Goal: Find specific page/section: Find specific page/section

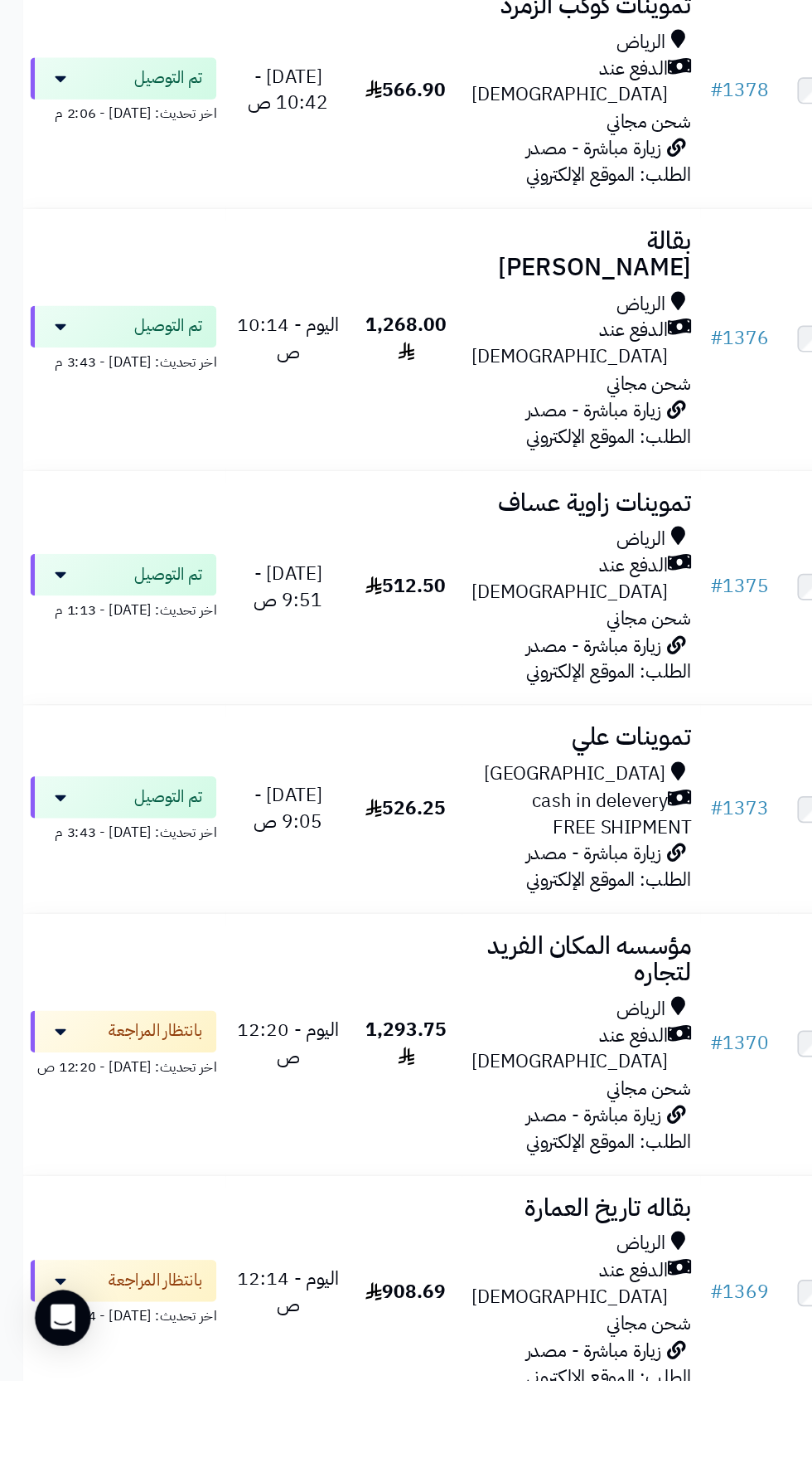
scroll to position [983, 0]
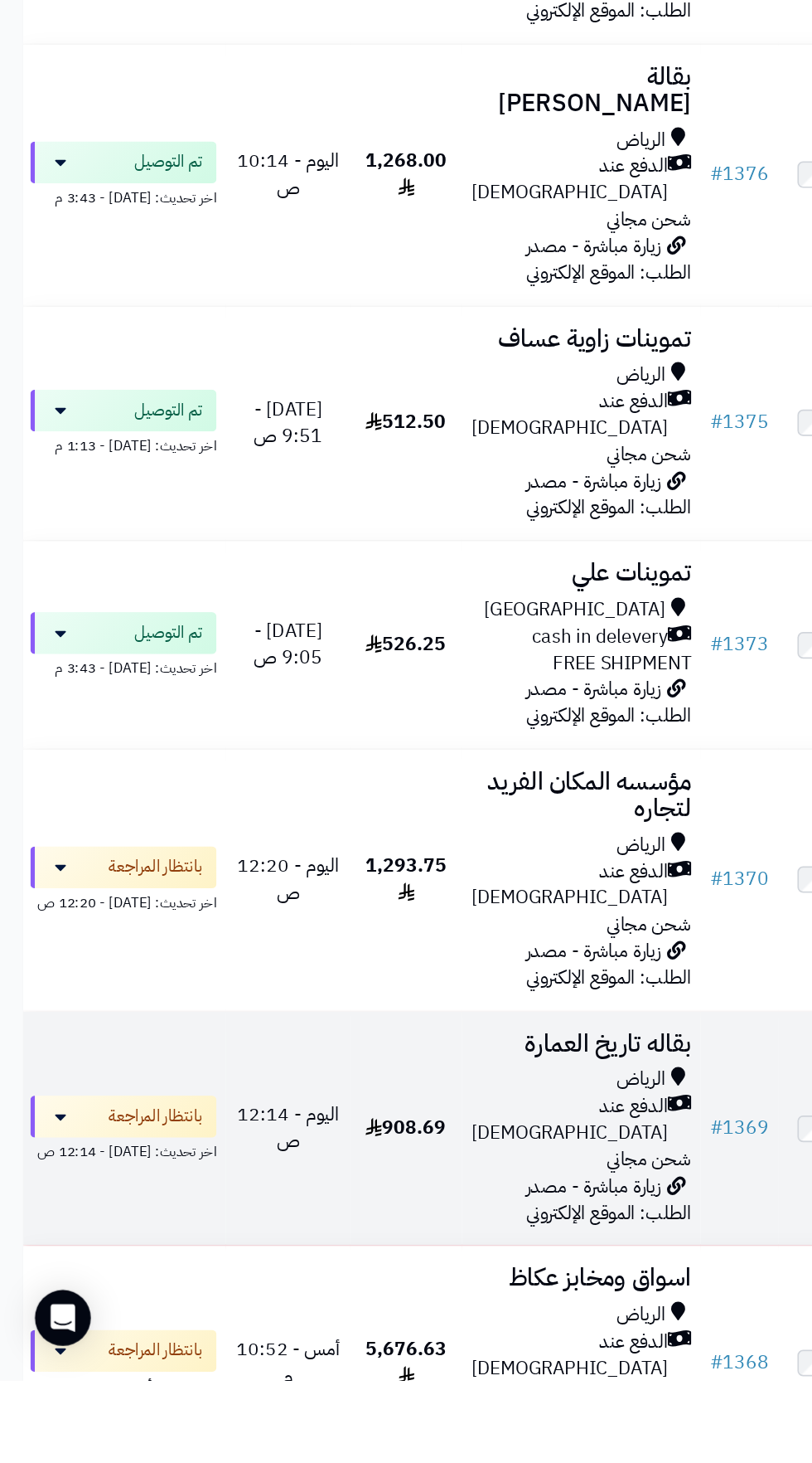
click at [406, 1258] on span "الدفع عند [DEMOGRAPHIC_DATA]" at bounding box center [406, 1276] width 140 height 38
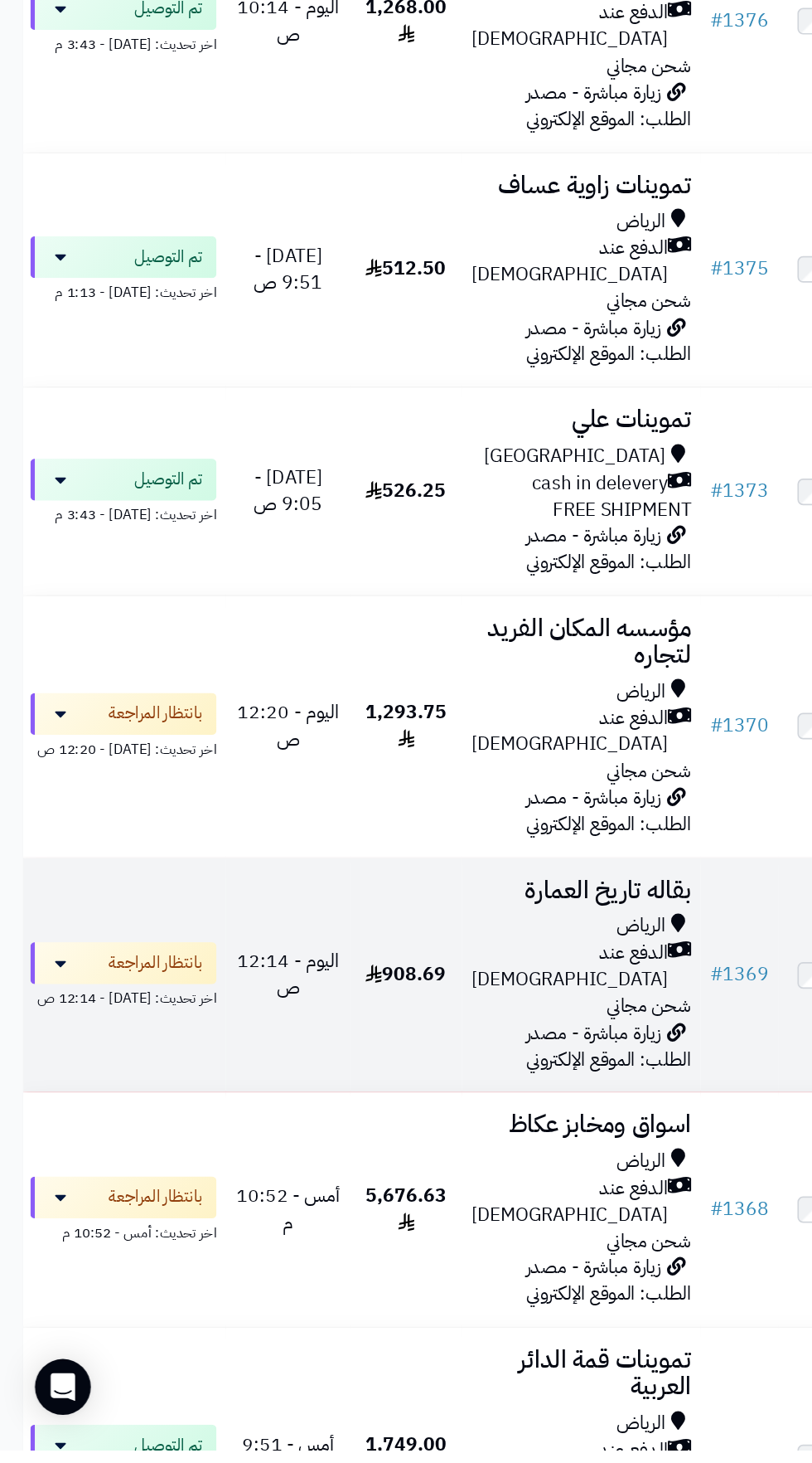
scroll to position [1174, 0]
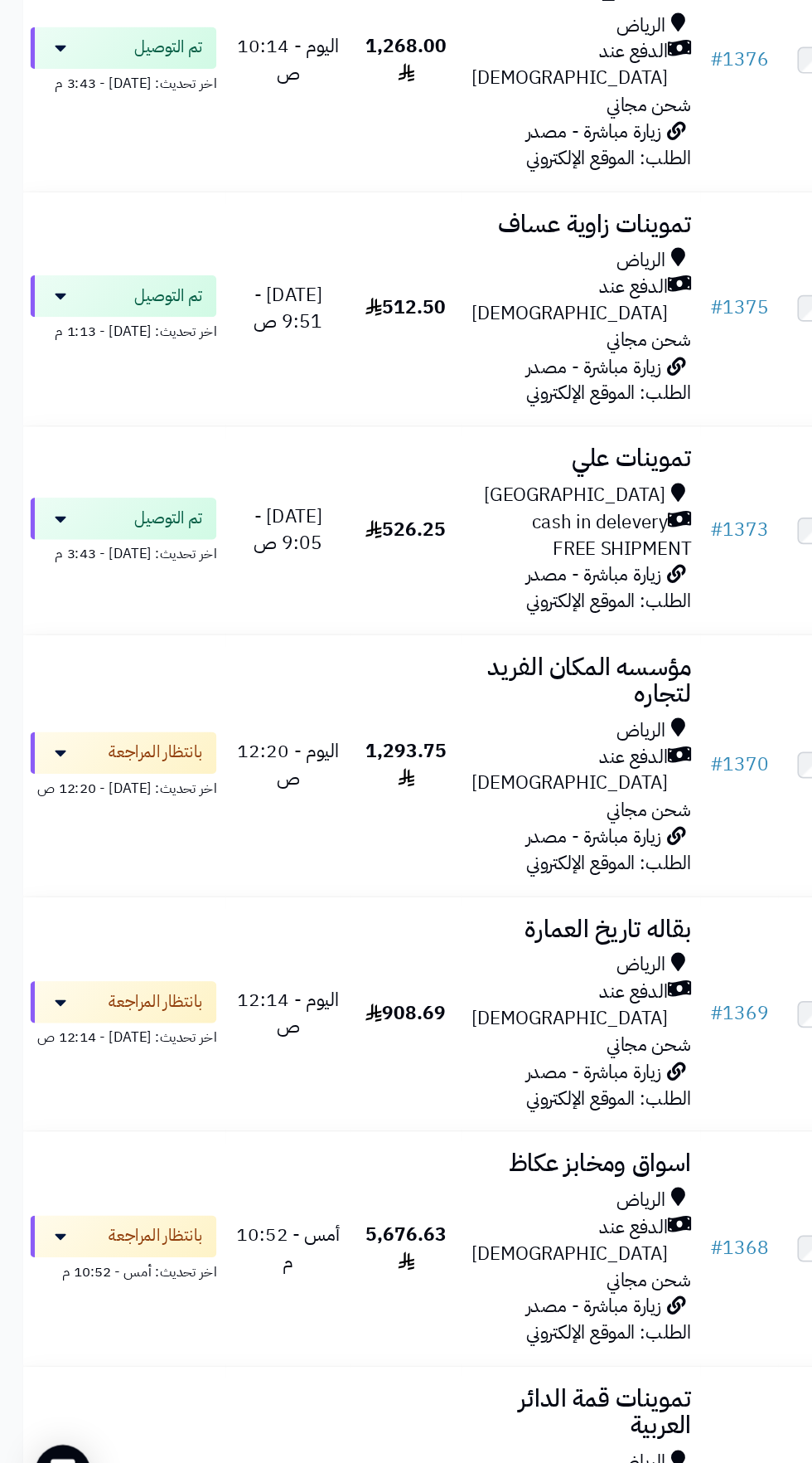
scroll to position [1174, 0]
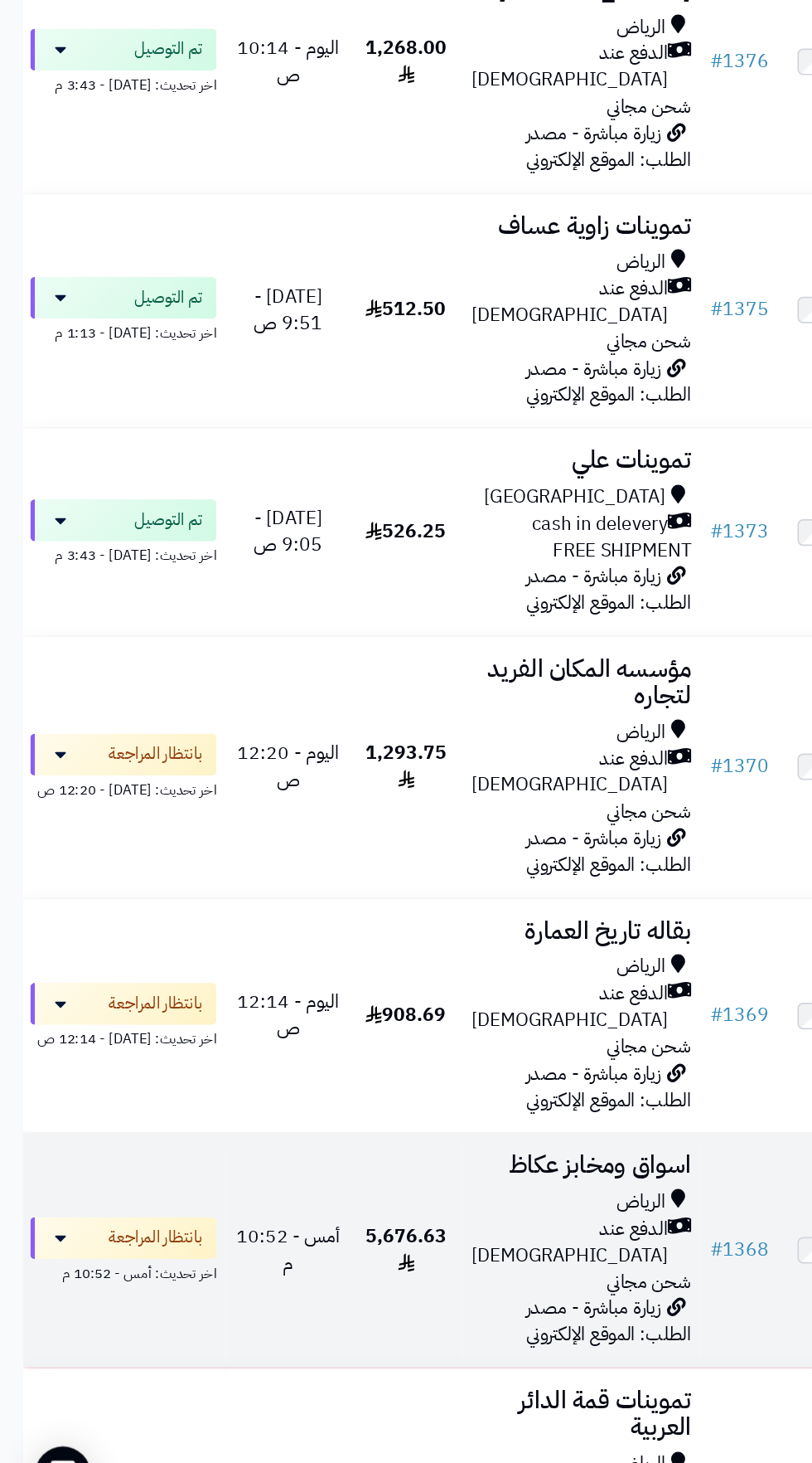
click at [412, 1234] on span "الدفع عند [DEMOGRAPHIC_DATA]" at bounding box center [406, 1252] width 140 height 38
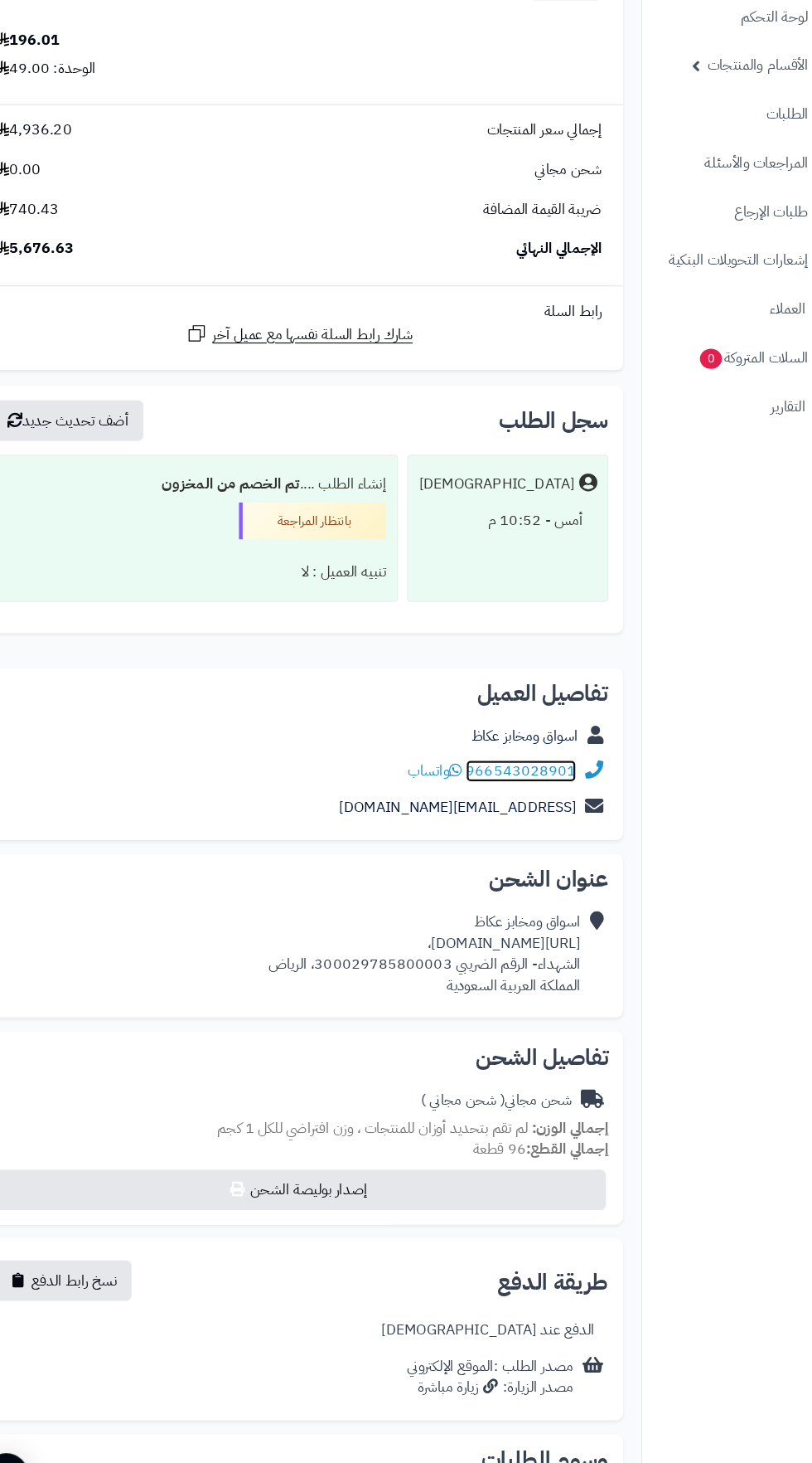
scroll to position [5780, 0]
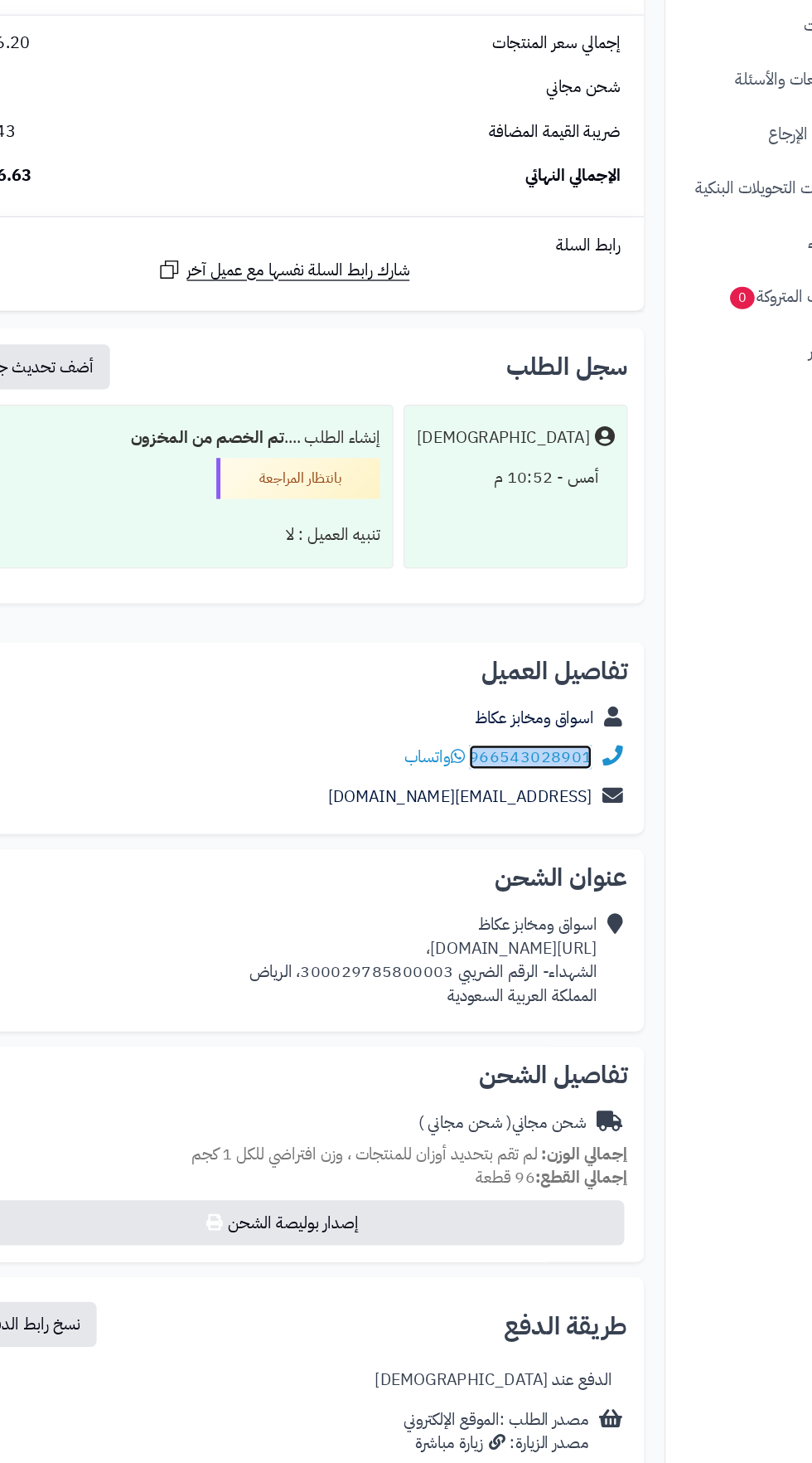
copy link "966543028901"
copy div "https://maps.app.goo.gl/RcXWv8nHUd7qAQ3Q7?g_st=ac،"
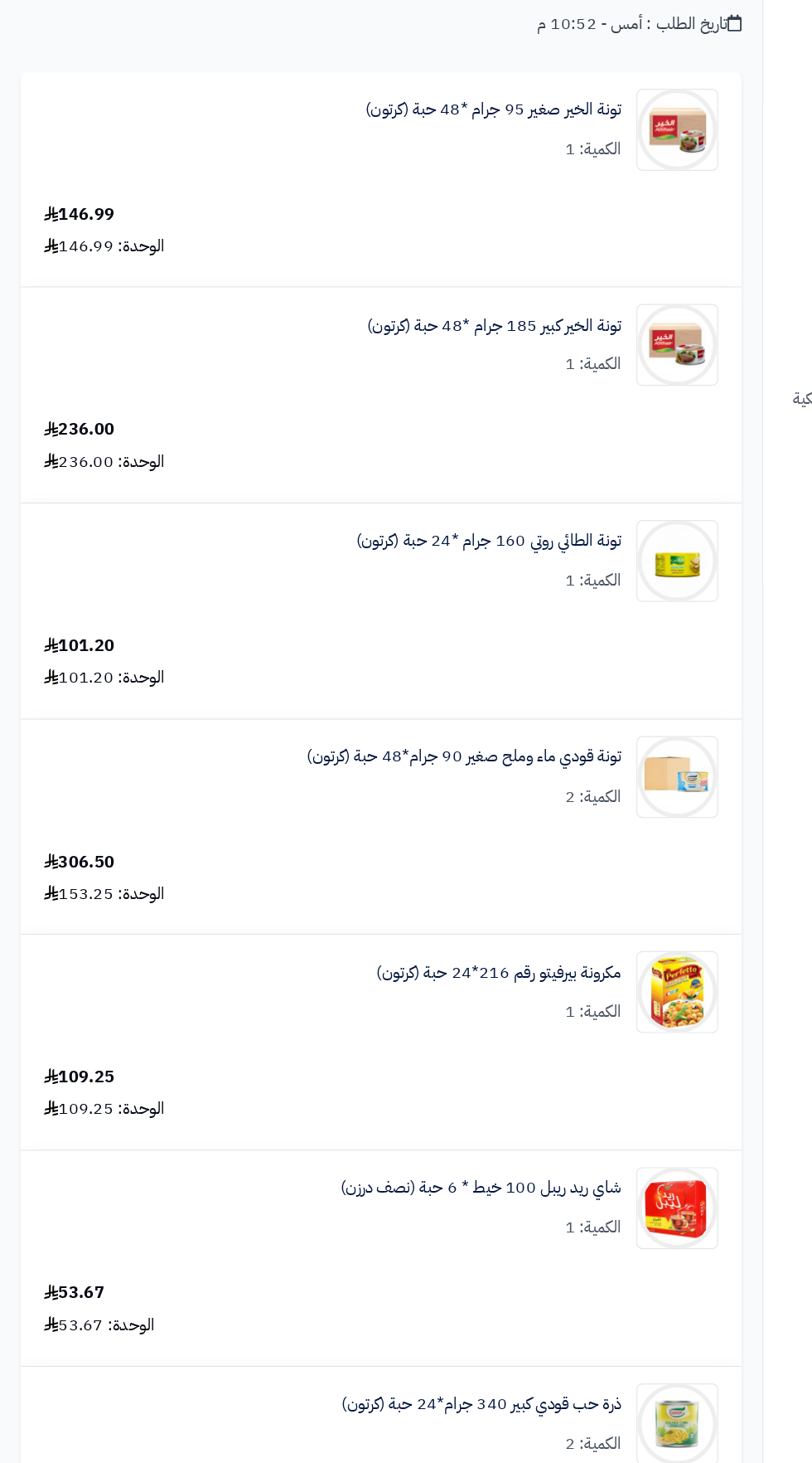
scroll to position [0, 0]
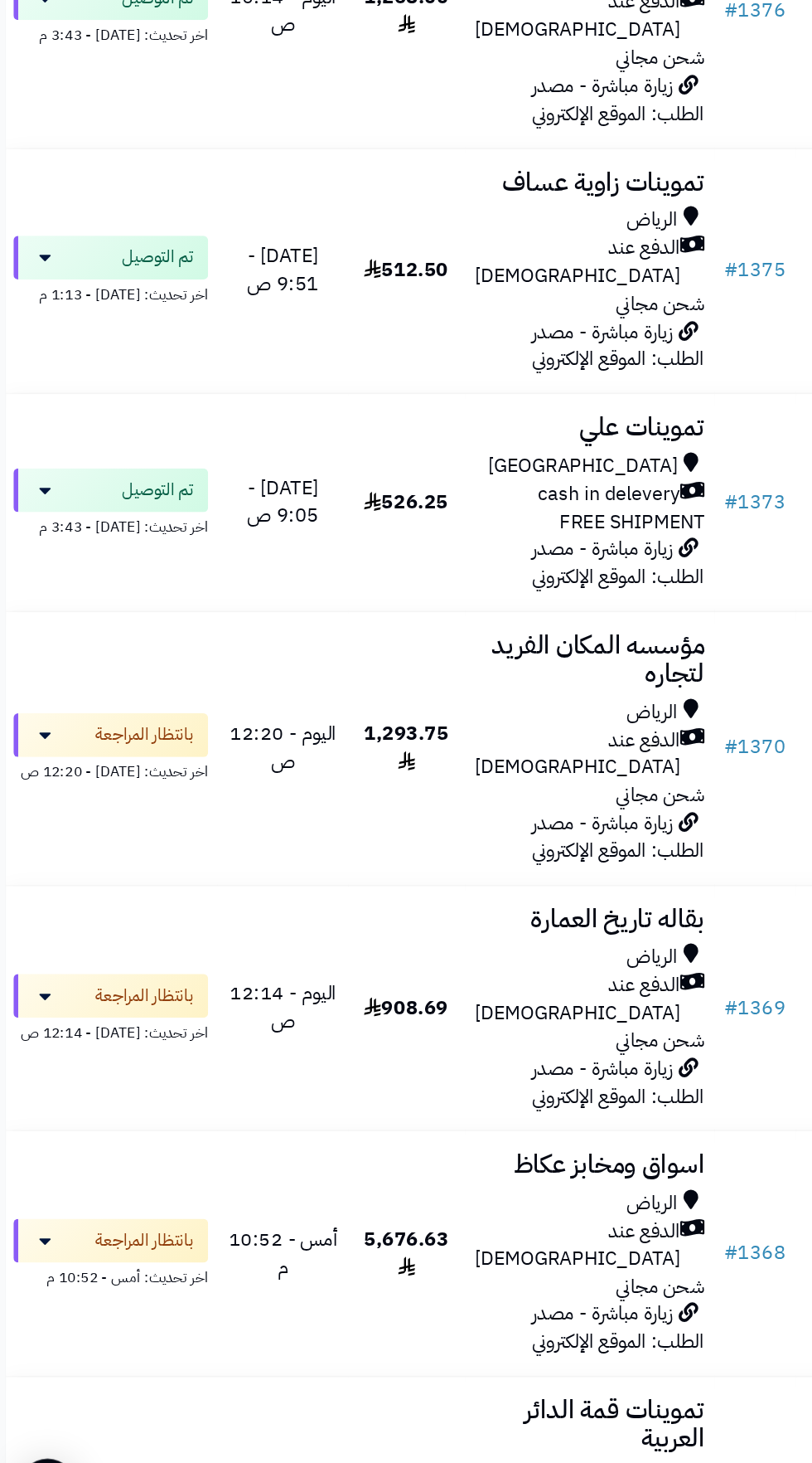
scroll to position [1174, 0]
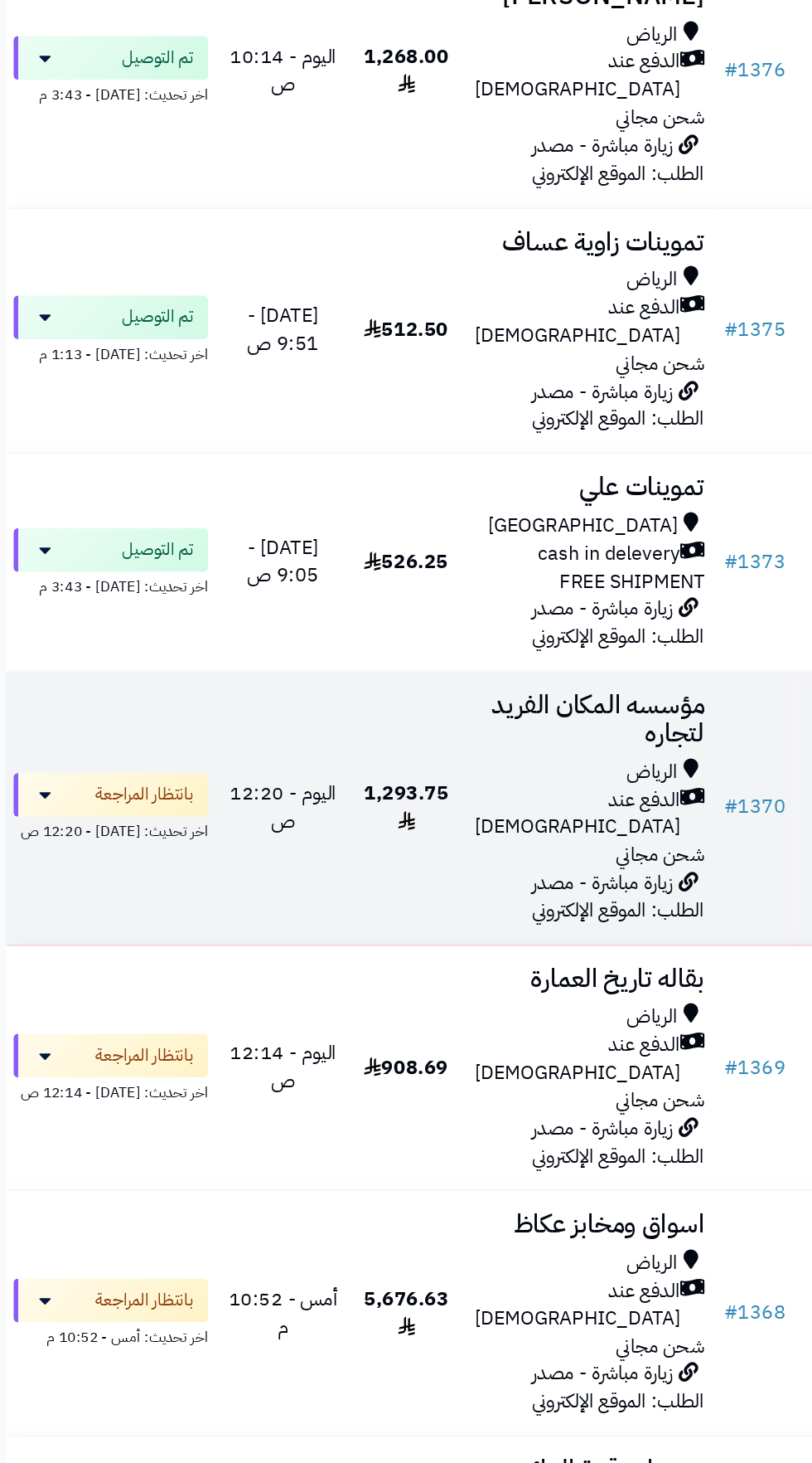
click at [383, 900] on span "الدفع عند [DEMOGRAPHIC_DATA]" at bounding box center [406, 918] width 140 height 38
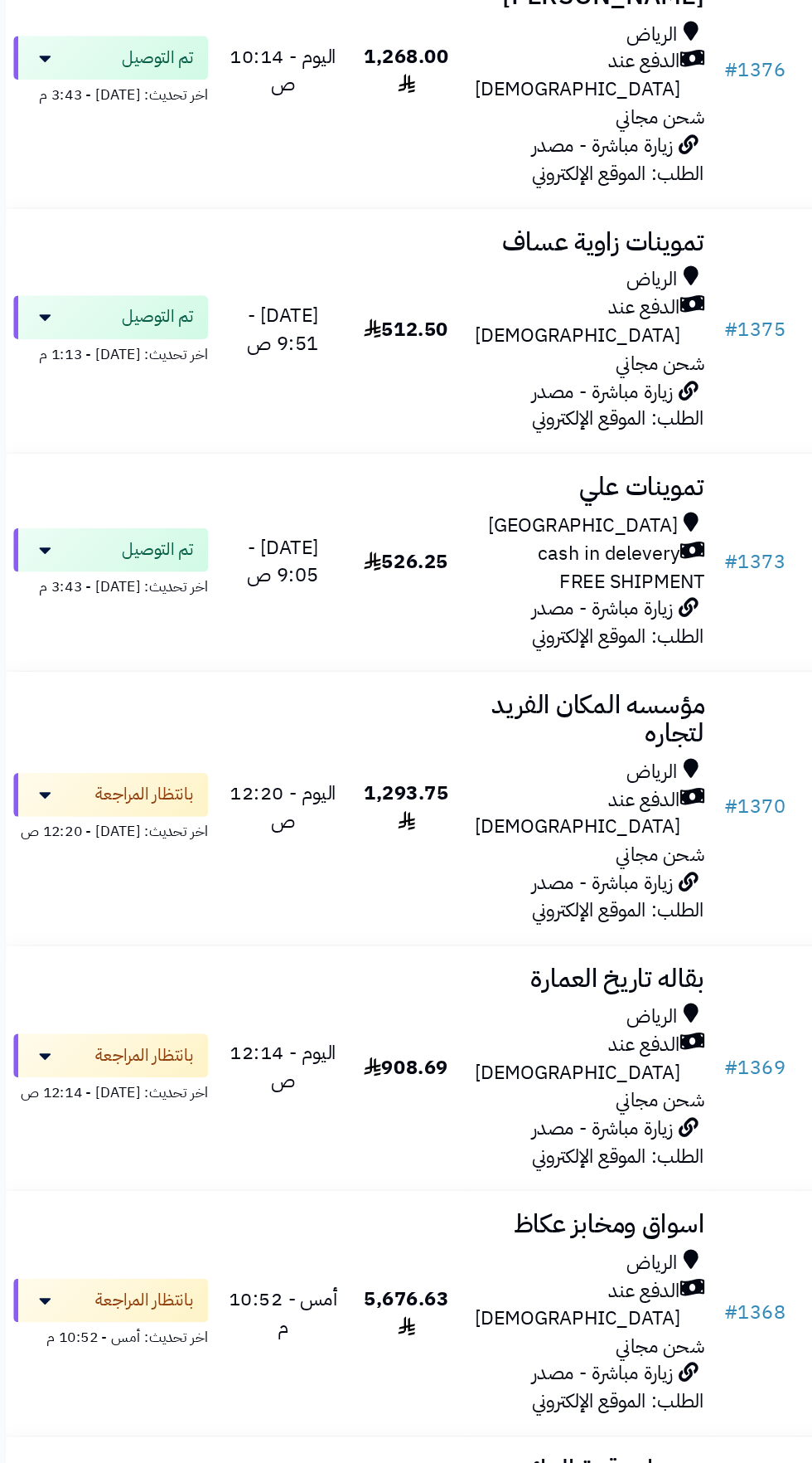
scroll to position [1174, 0]
